Goal: Find specific page/section: Find specific page/section

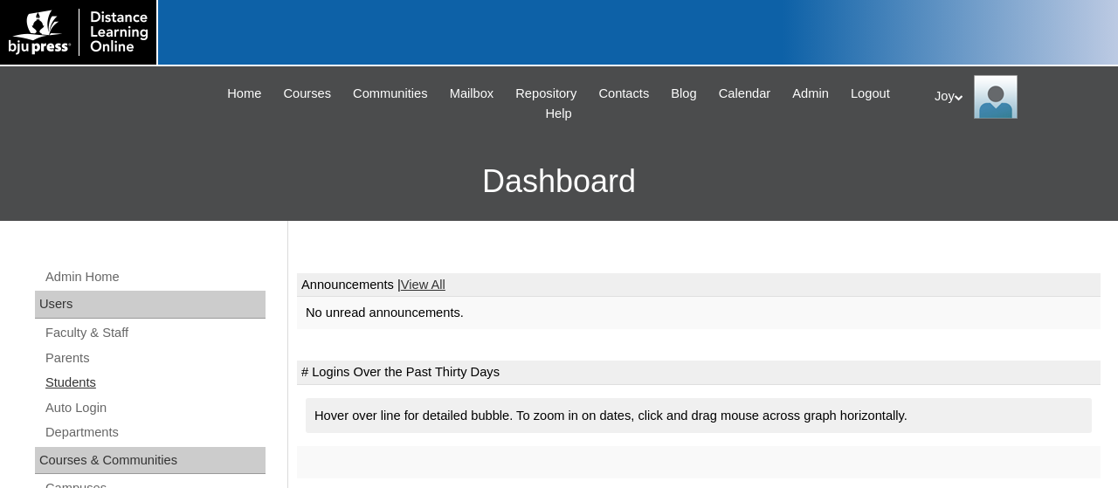
click at [80, 381] on link "Students" at bounding box center [155, 383] width 222 height 22
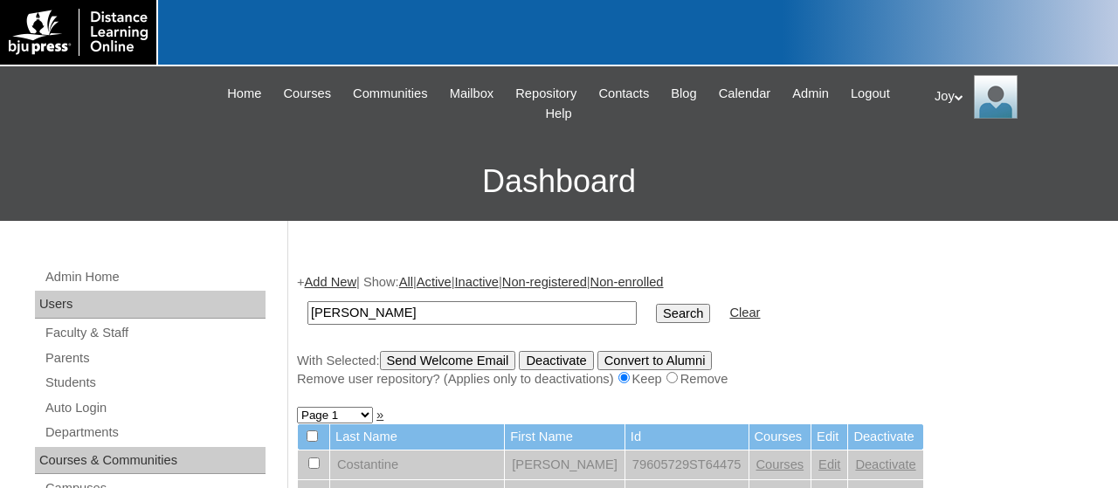
type input "Kendyl"
click at [656, 304] on input "Search" at bounding box center [683, 313] width 54 height 19
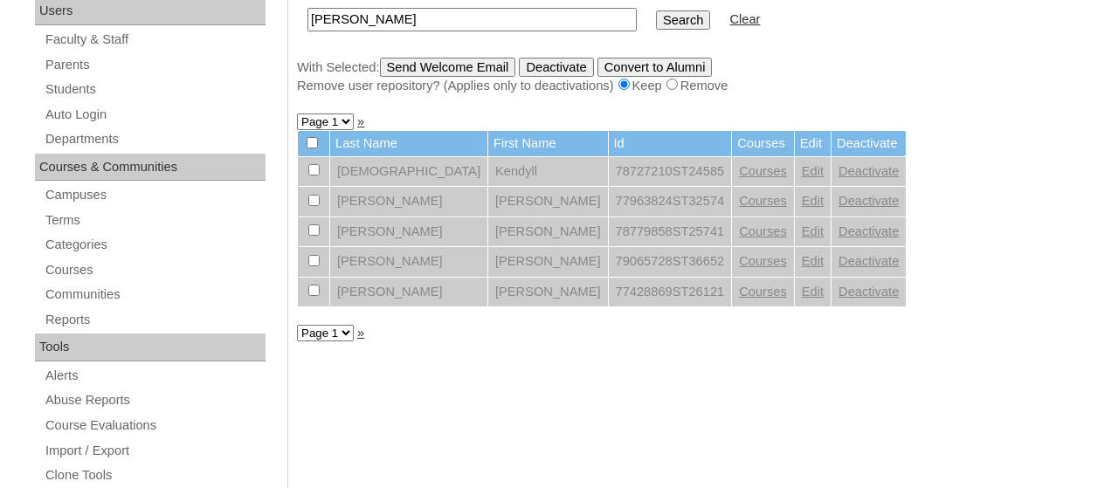
scroll to position [295, 0]
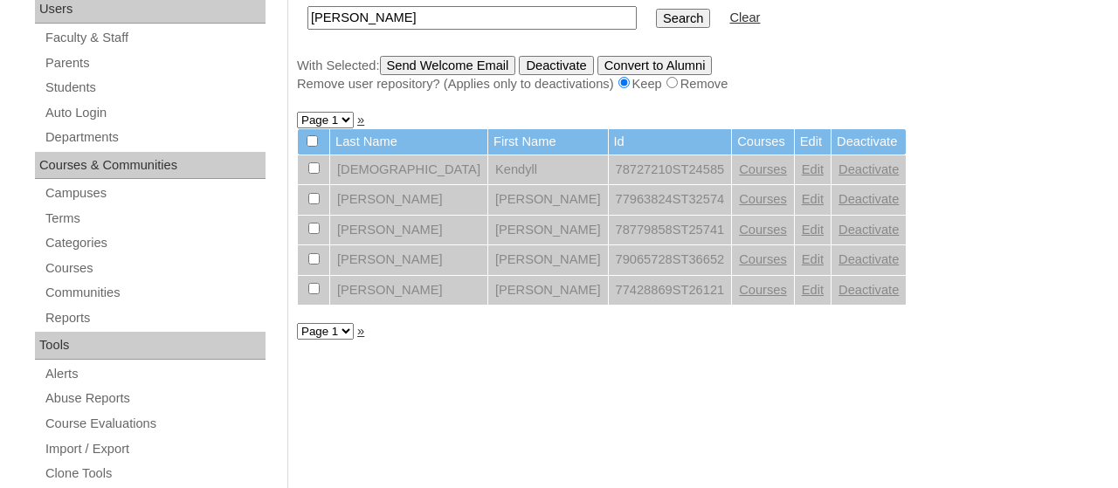
click at [305, 155] on td at bounding box center [313, 141] width 31 height 25
click at [739, 168] on link "Courses" at bounding box center [763, 169] width 48 height 14
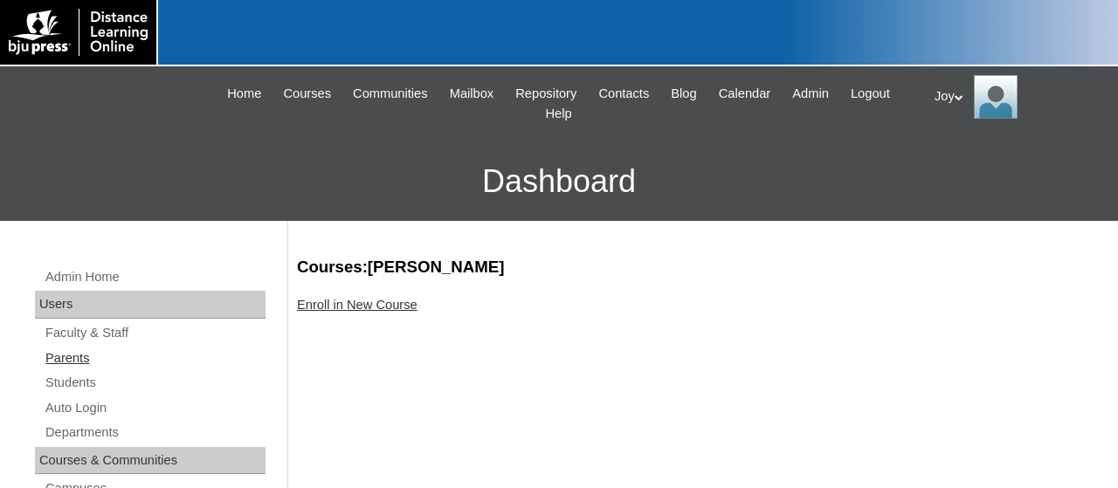
click at [73, 353] on link "Parents" at bounding box center [155, 359] width 222 height 22
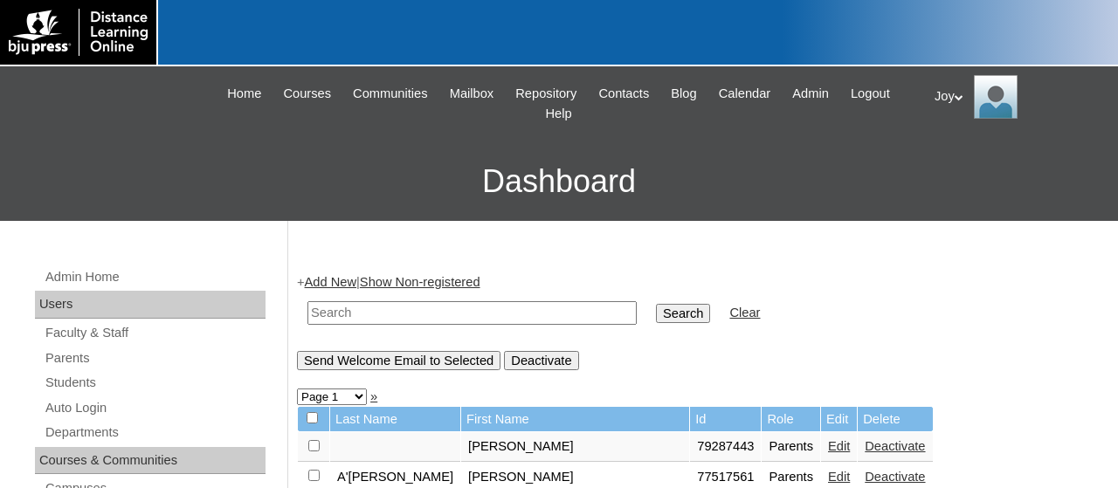
click at [532, 320] on input "text" at bounding box center [471, 313] width 329 height 24
type input "712042"
click at [656, 304] on input "Search" at bounding box center [683, 313] width 54 height 19
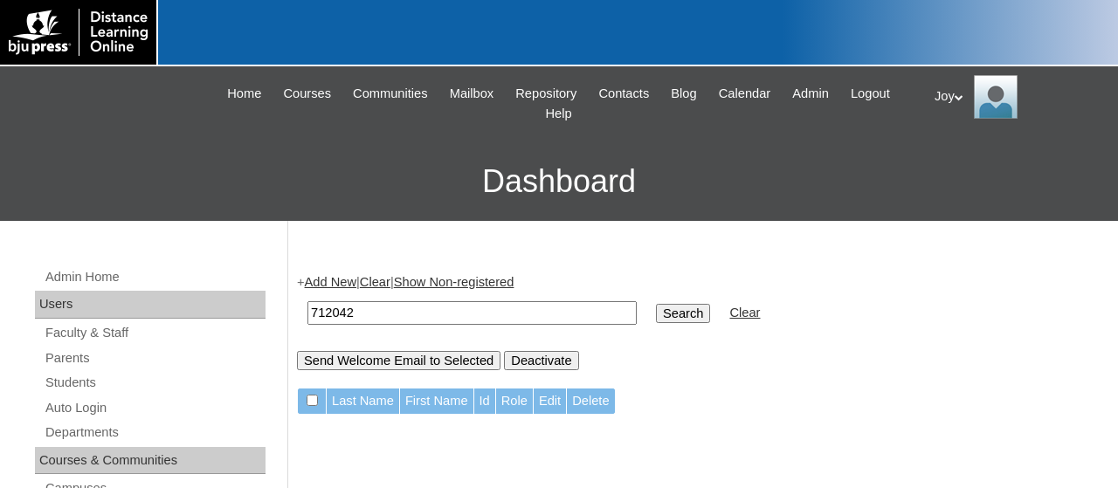
click at [523, 328] on td "712042" at bounding box center [472, 313] width 347 height 41
click at [522, 314] on input "712042" at bounding box center [471, 313] width 329 height 24
click at [71, 357] on link "Parents" at bounding box center [155, 359] width 222 height 22
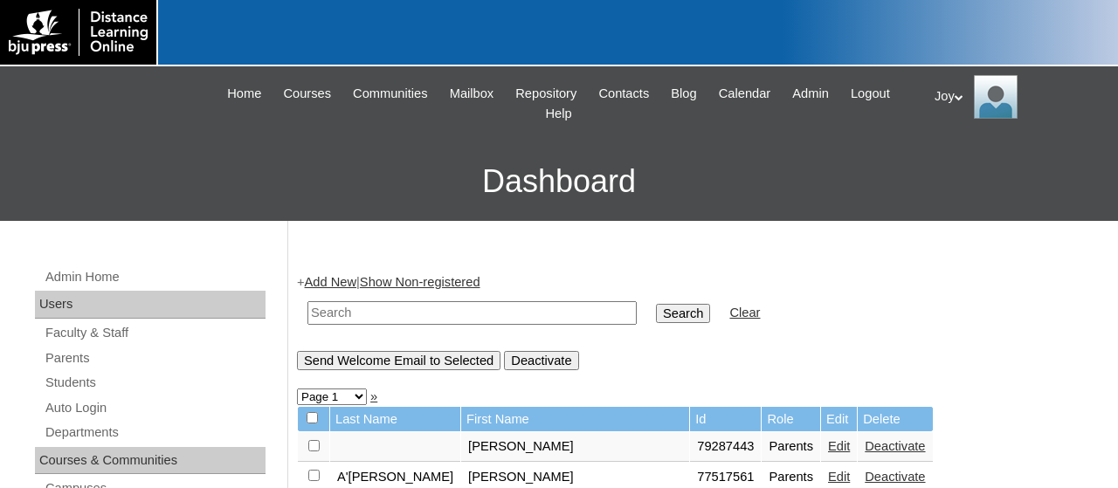
click at [406, 314] on input "text" at bounding box center [471, 313] width 329 height 24
click at [940, 100] on div "Joy My Profile My Settings Logout" at bounding box center [1018, 97] width 166 height 44
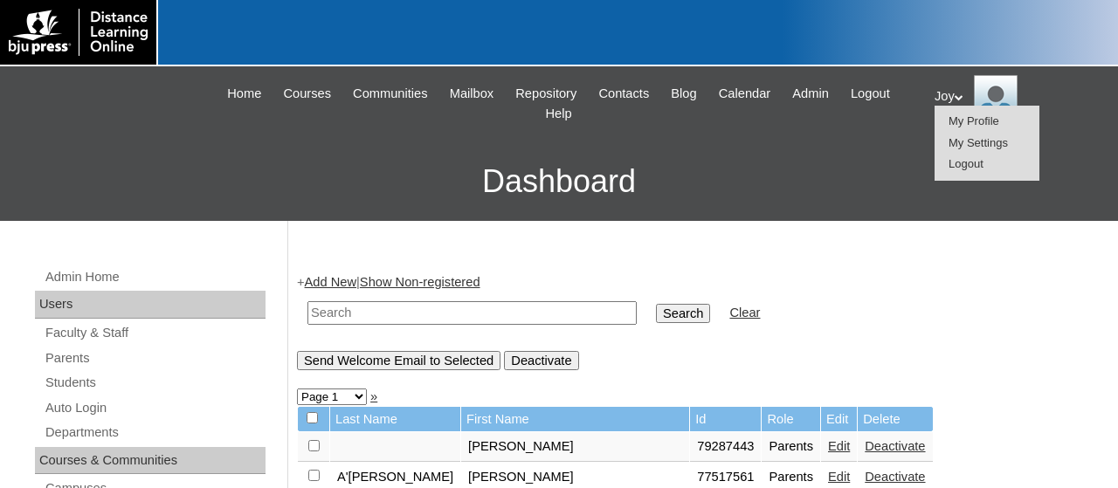
click at [962, 159] on span "Logout" at bounding box center [966, 163] width 35 height 13
